Goal: Find specific page/section: Find specific page/section

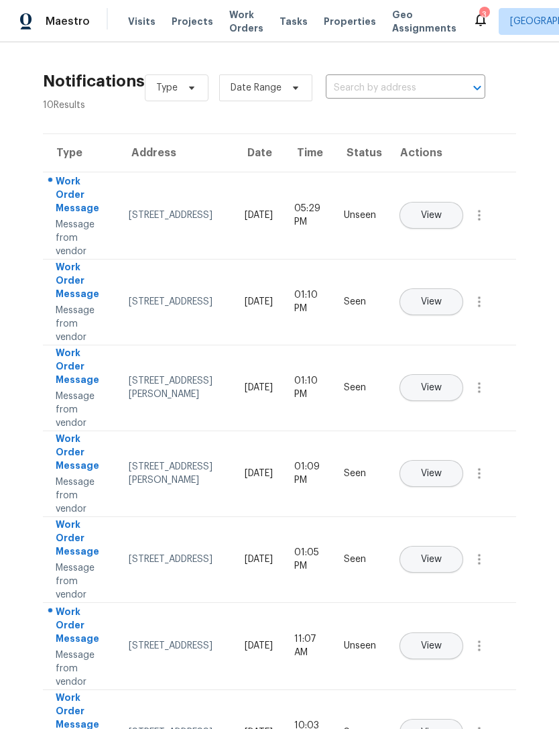
click at [340, 23] on span "Properties" at bounding box center [350, 21] width 52 height 13
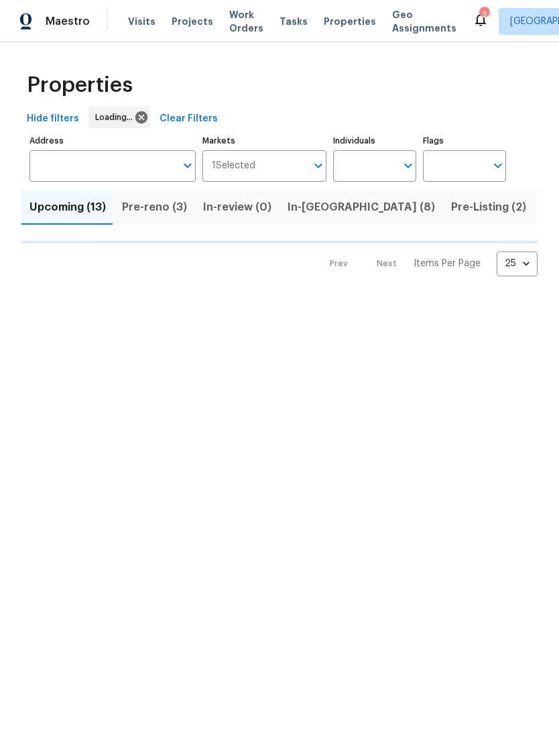
click at [379, 167] on input "Individuals" at bounding box center [364, 166] width 63 height 32
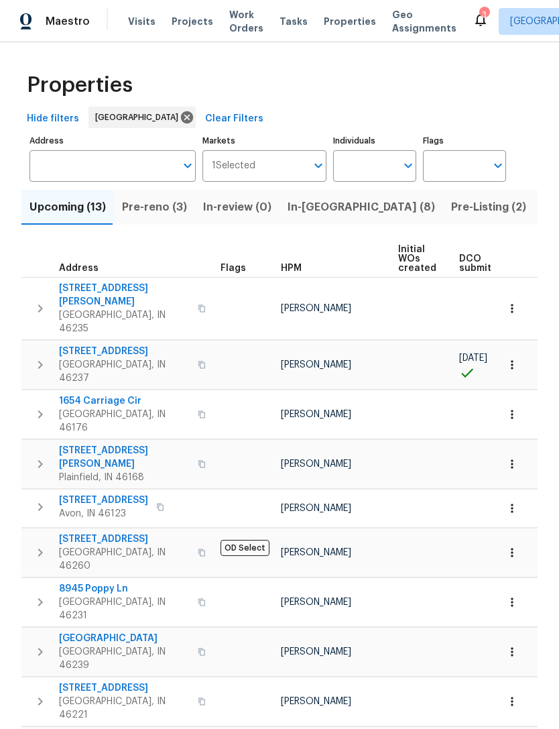
click at [381, 176] on input "Individuals" at bounding box center [364, 166] width 63 height 32
type input "[PERSON_NAME]"
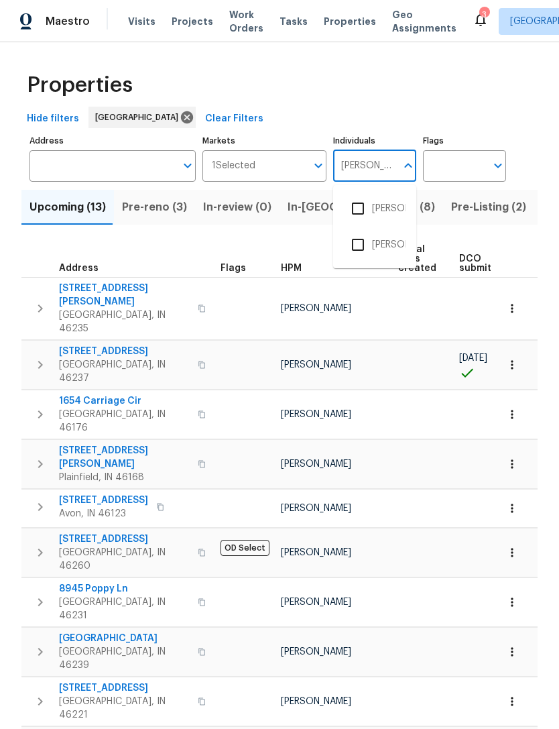
click at [399, 207] on li "[PERSON_NAME]" at bounding box center [375, 208] width 62 height 28
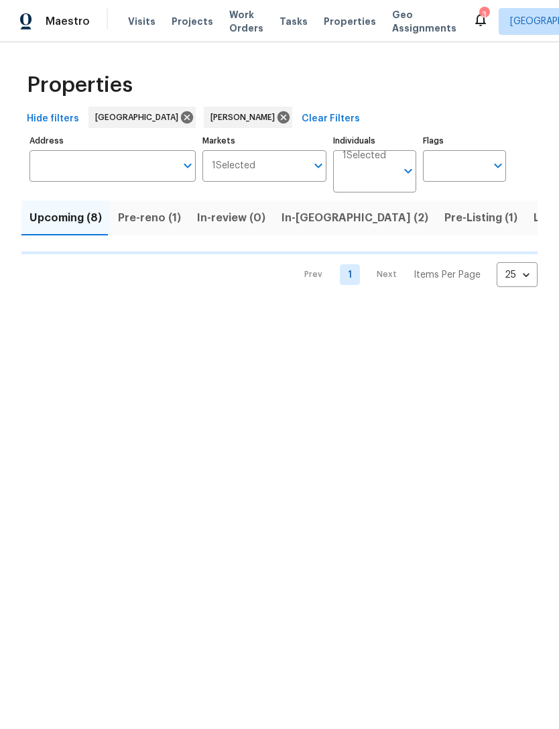
click at [534, 219] on span "Listed (22)" at bounding box center [562, 218] width 57 height 19
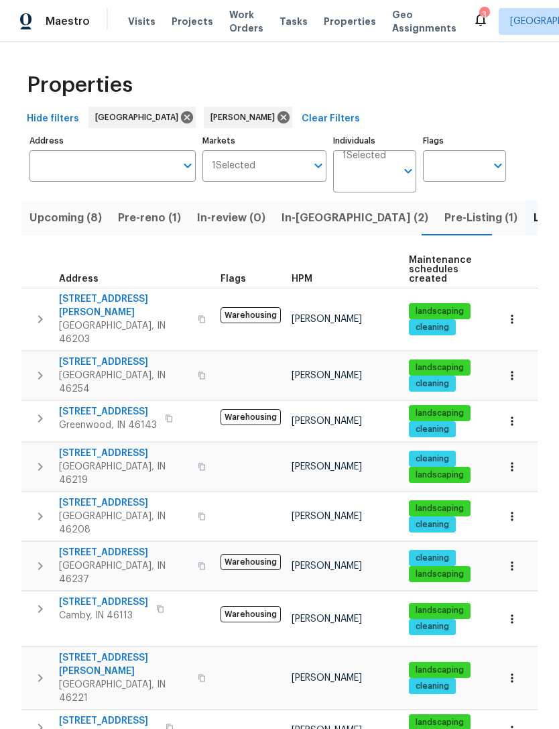
click at [74, 460] on span "[GEOGRAPHIC_DATA], IN 46219" at bounding box center [124, 473] width 131 height 27
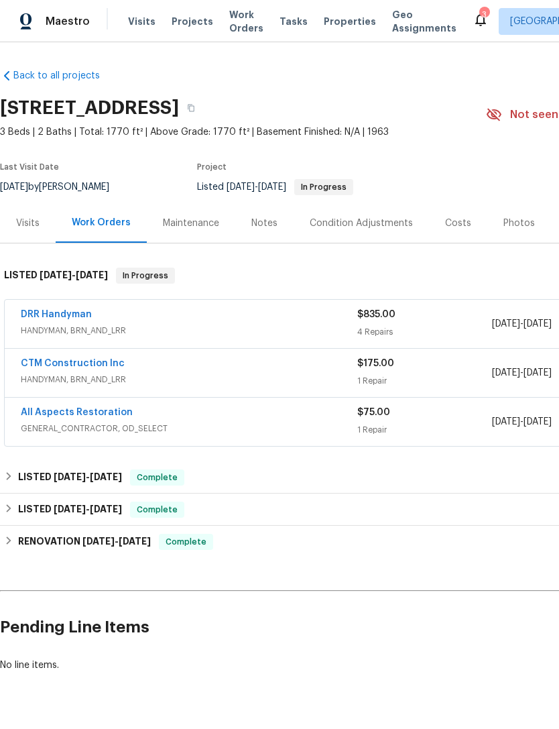
click at [242, 2] on div "Maestro Visits Projects Work Orders Tasks Properties Geo Assignments 3 [GEOGRAP…" at bounding box center [279, 21] width 559 height 42
